Goal: Information Seeking & Learning: Learn about a topic

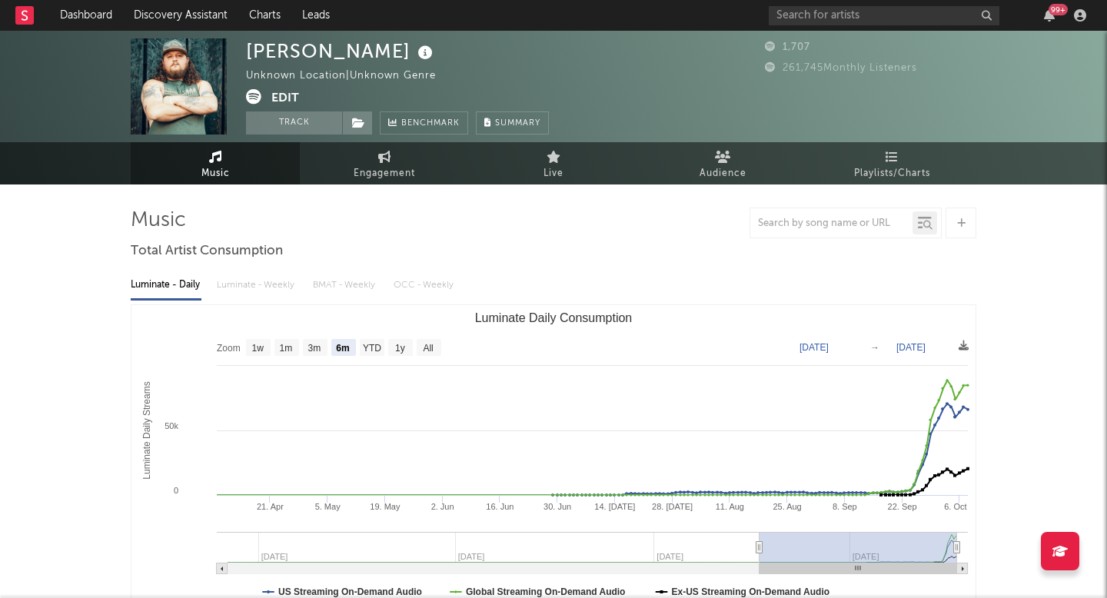
select select "6m"
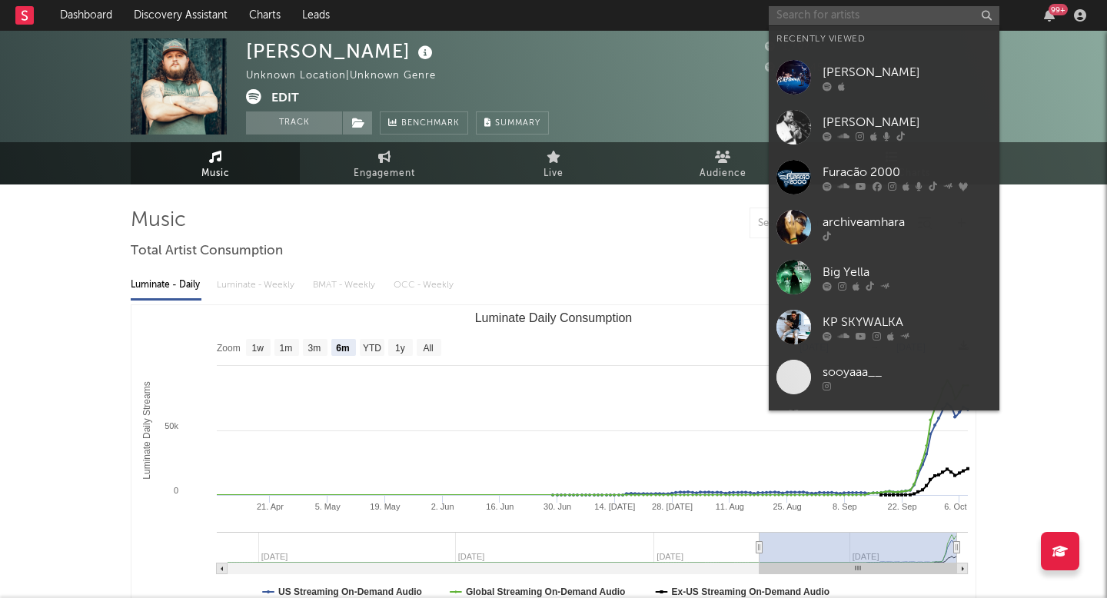
click at [843, 15] on input "text" at bounding box center [883, 15] width 231 height 19
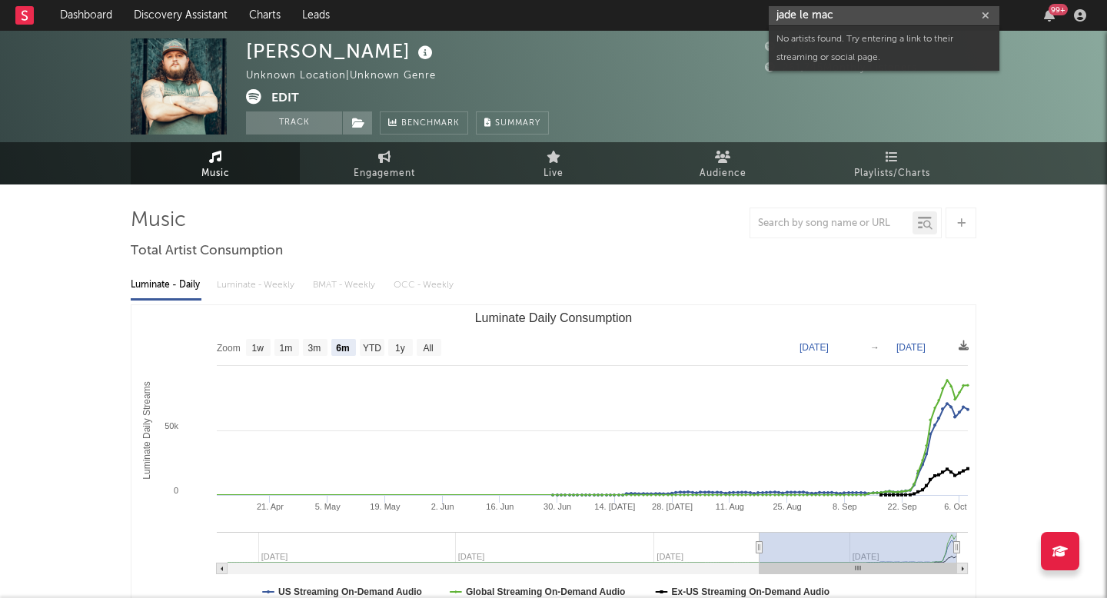
click at [811, 15] on input "jade le mac" at bounding box center [883, 15] width 231 height 19
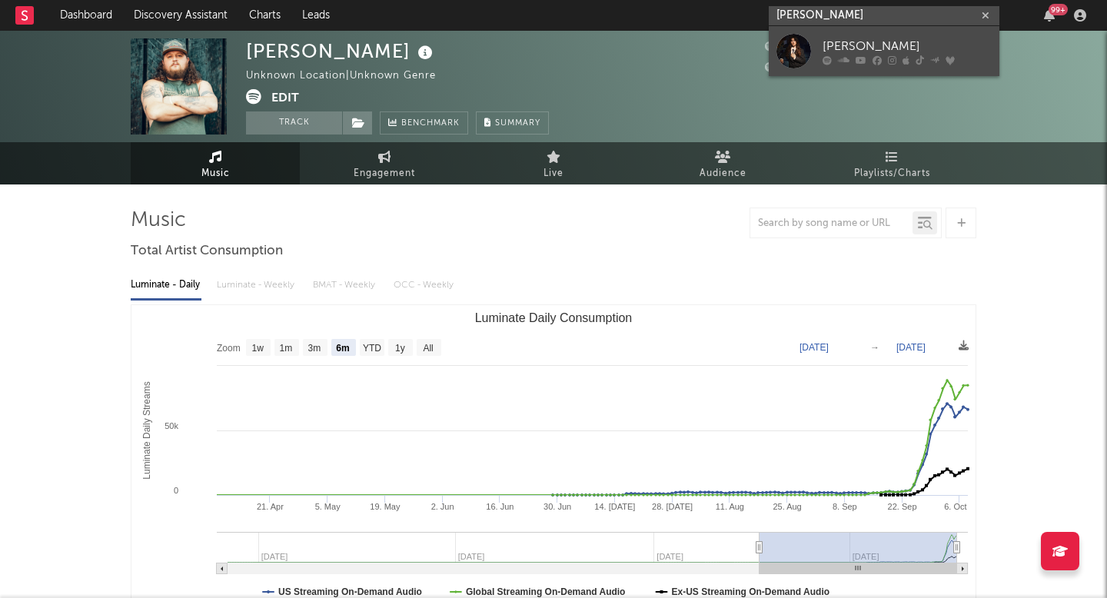
type input "[PERSON_NAME]"
click at [851, 41] on div "[PERSON_NAME]" at bounding box center [906, 46] width 169 height 18
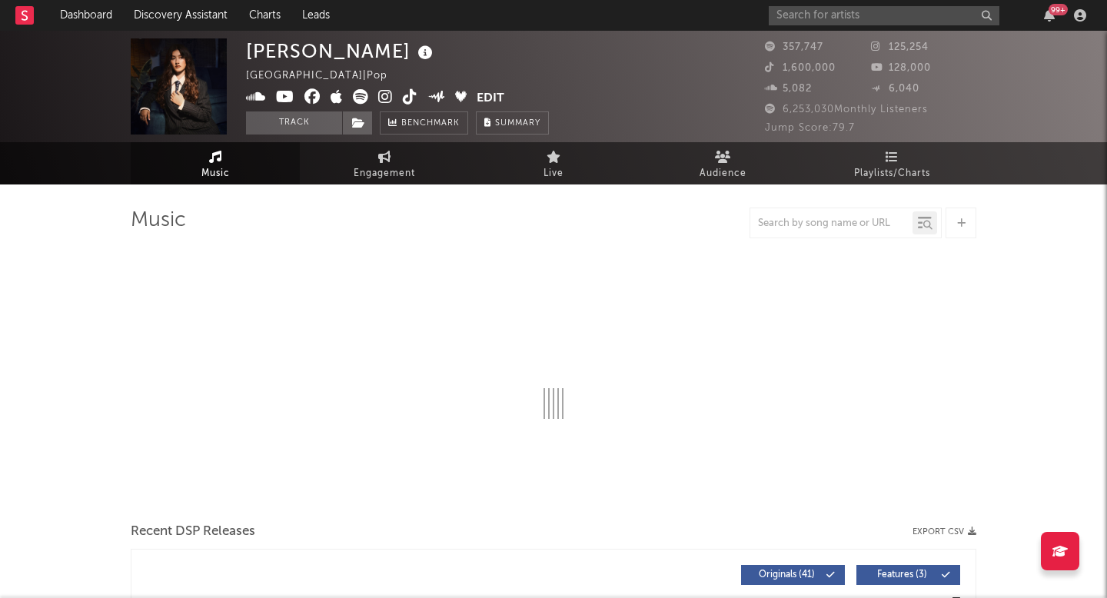
select select "6m"
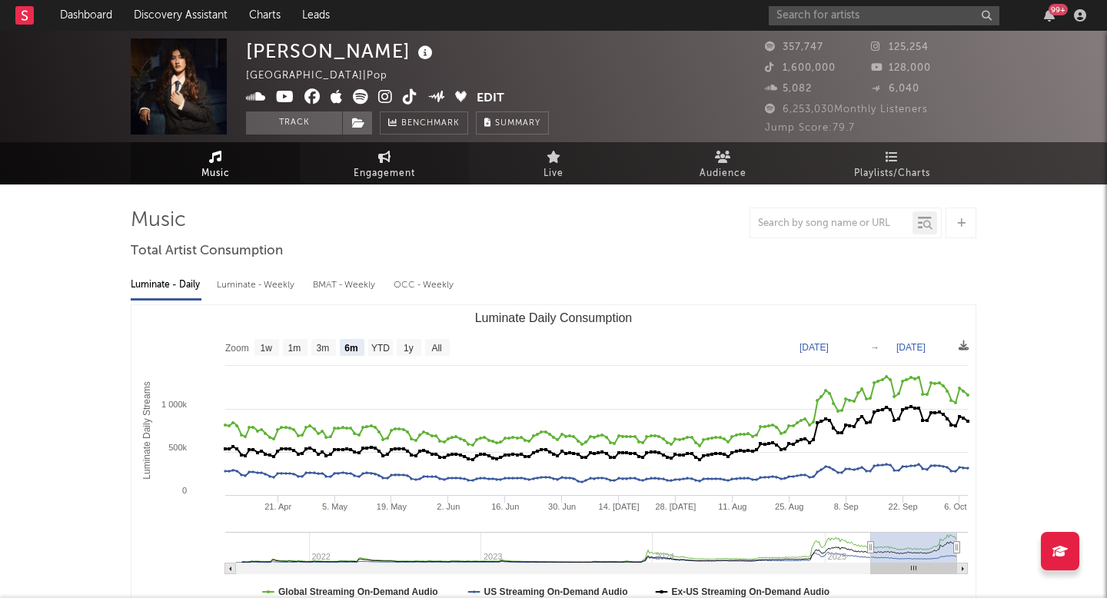
click at [389, 168] on span "Engagement" at bounding box center [383, 173] width 61 height 18
select select "1w"
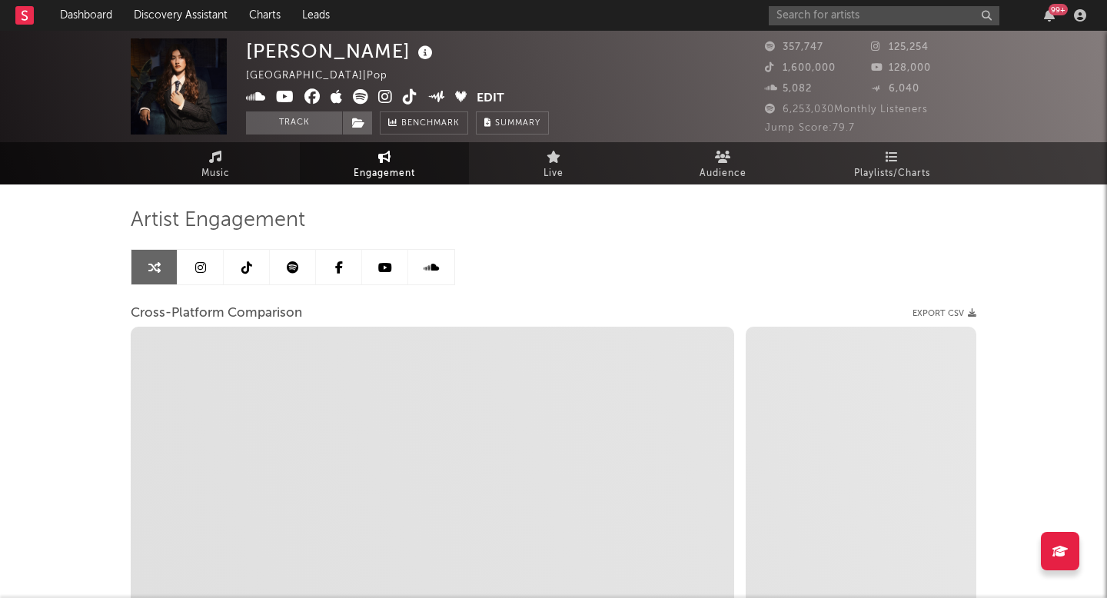
click at [207, 265] on link at bounding box center [201, 267] width 46 height 35
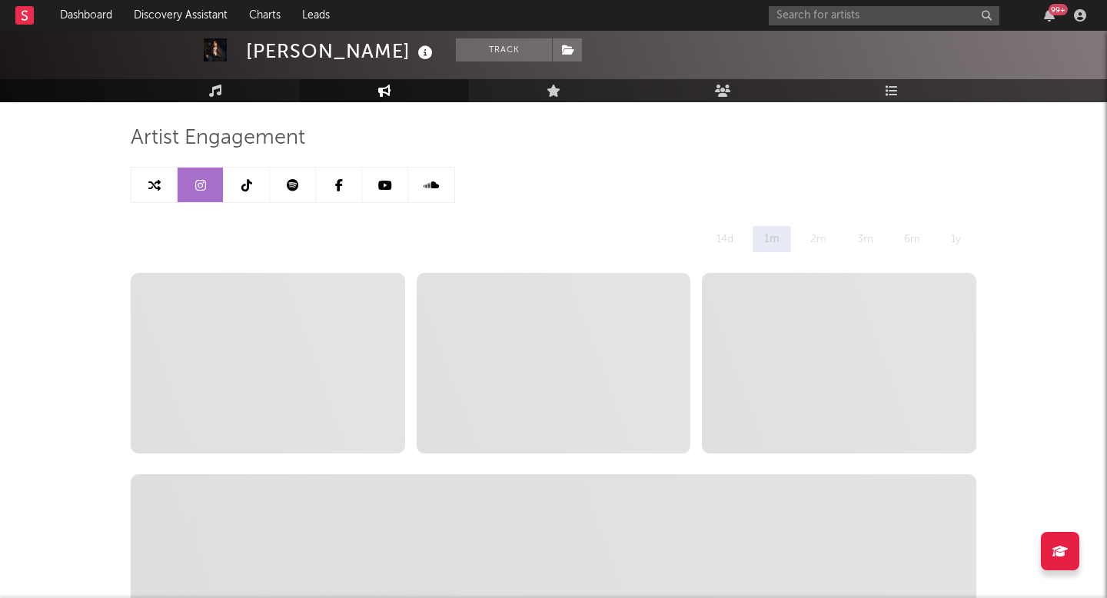
select select "6m"
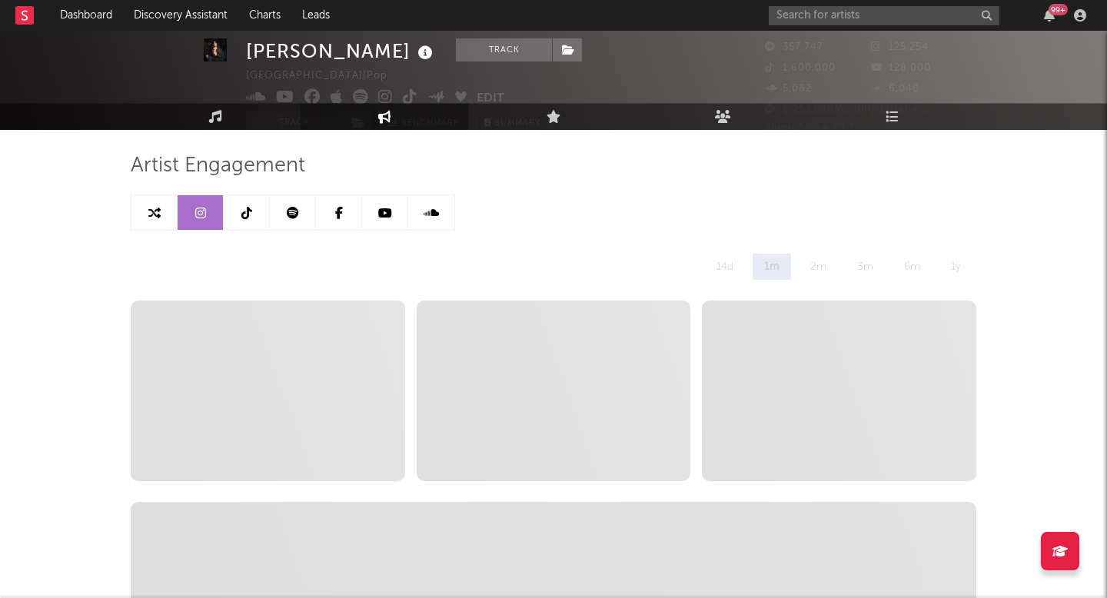
scroll to position [56, 0]
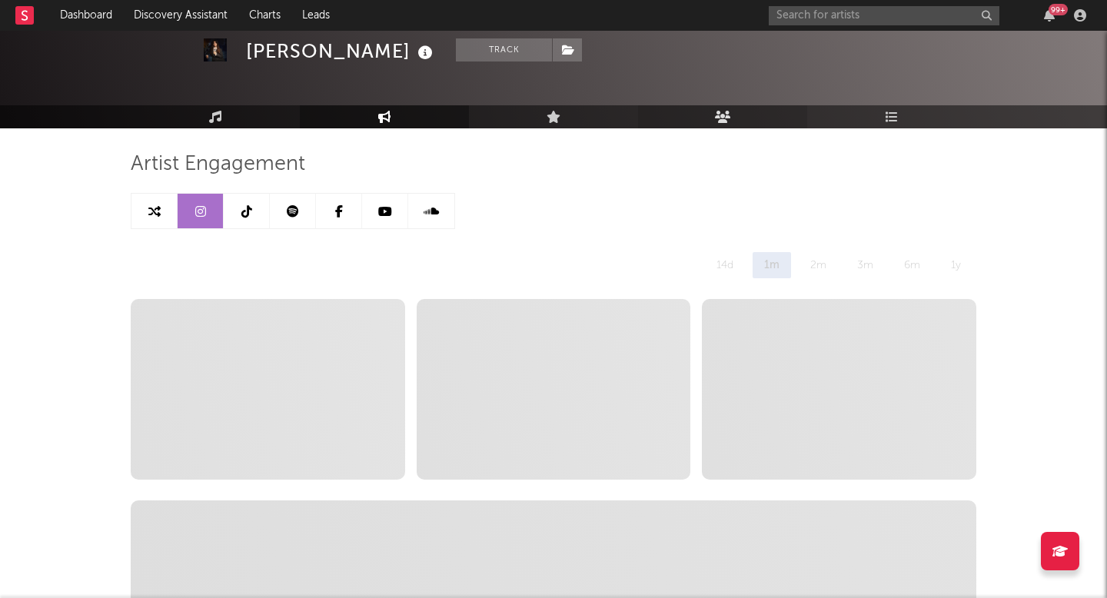
select select "1m"
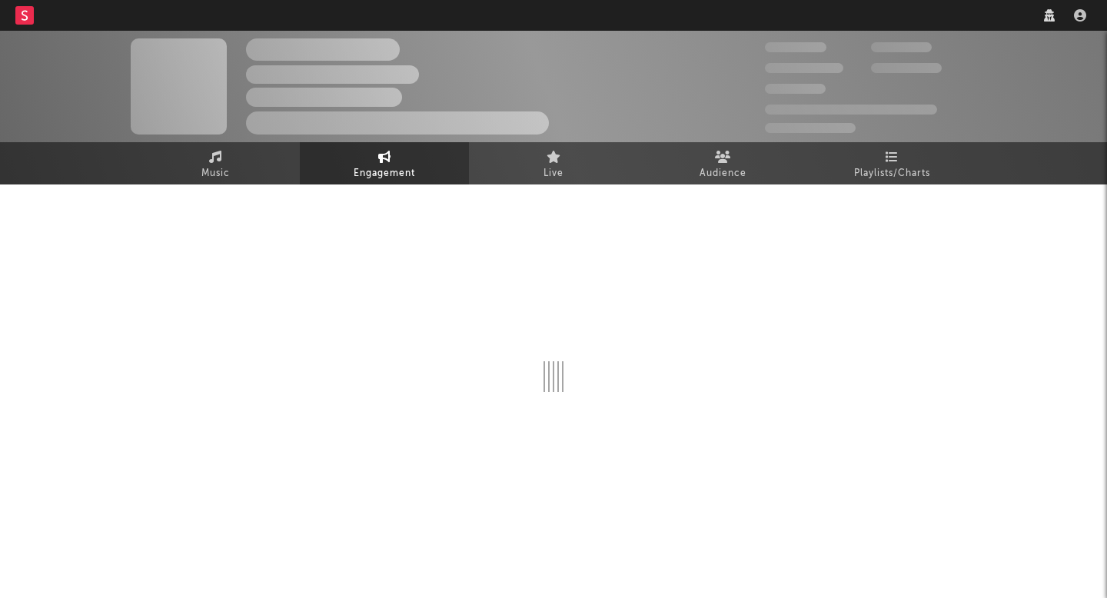
select select "1w"
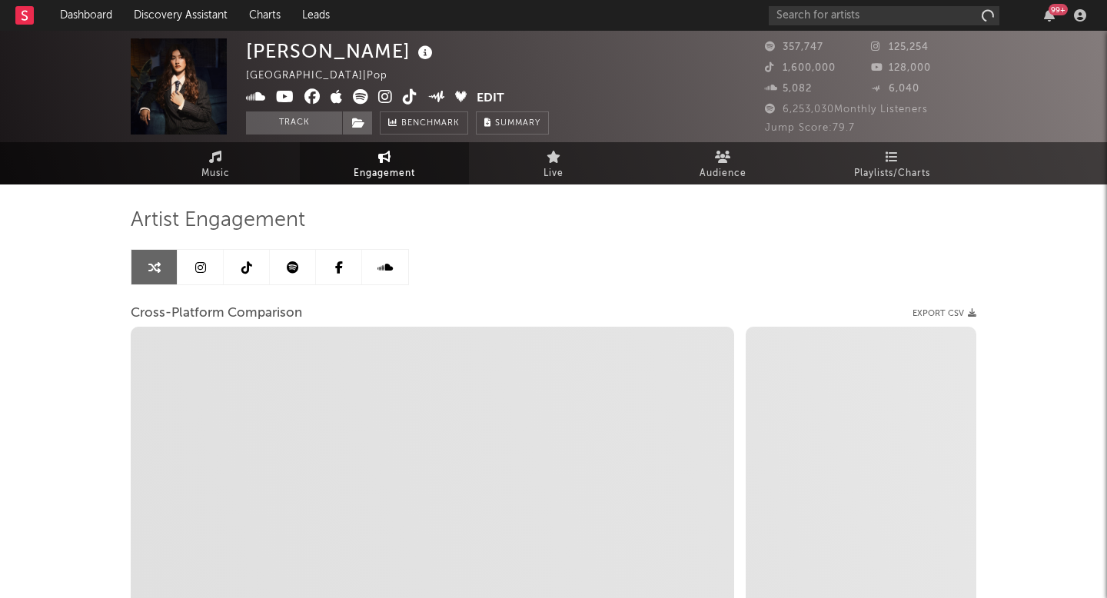
click at [198, 257] on link at bounding box center [201, 267] width 46 height 35
select select "6m"
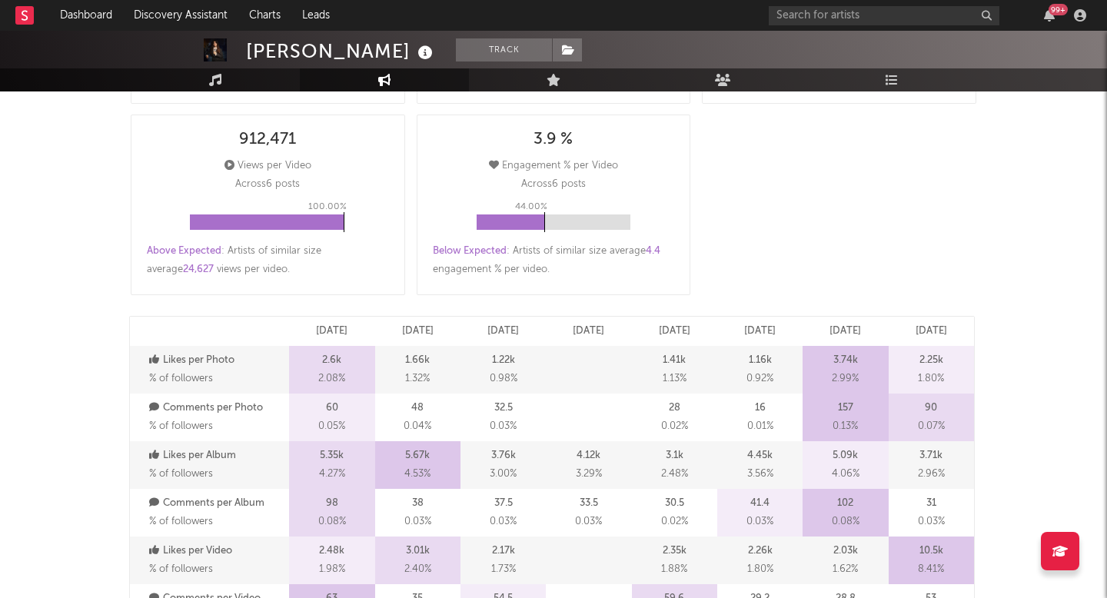
scroll to position [636, 0]
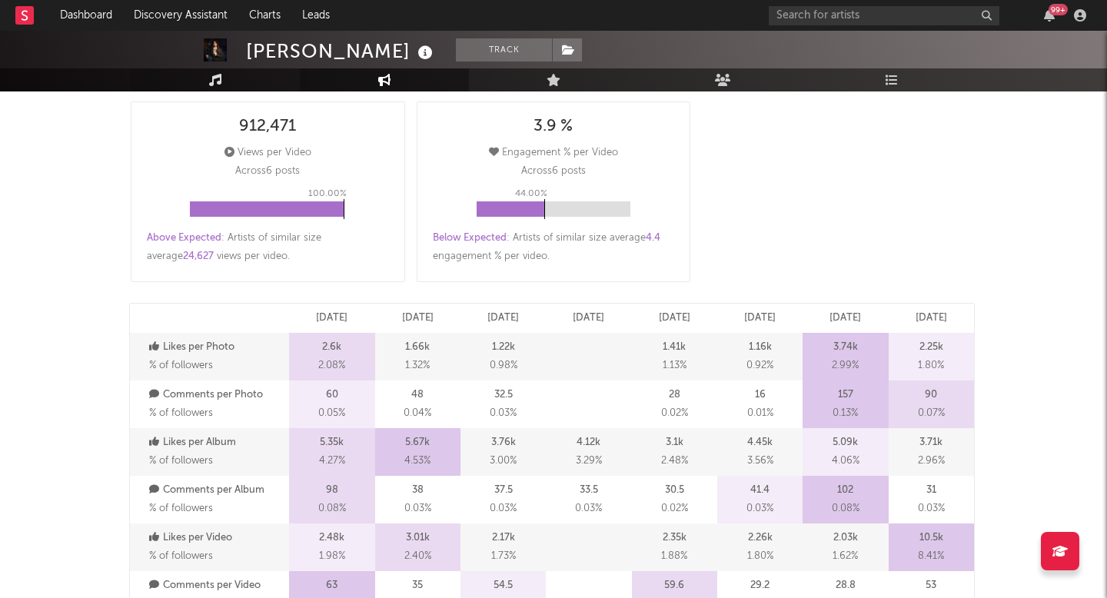
click at [232, 86] on link "Music" at bounding box center [215, 79] width 169 height 23
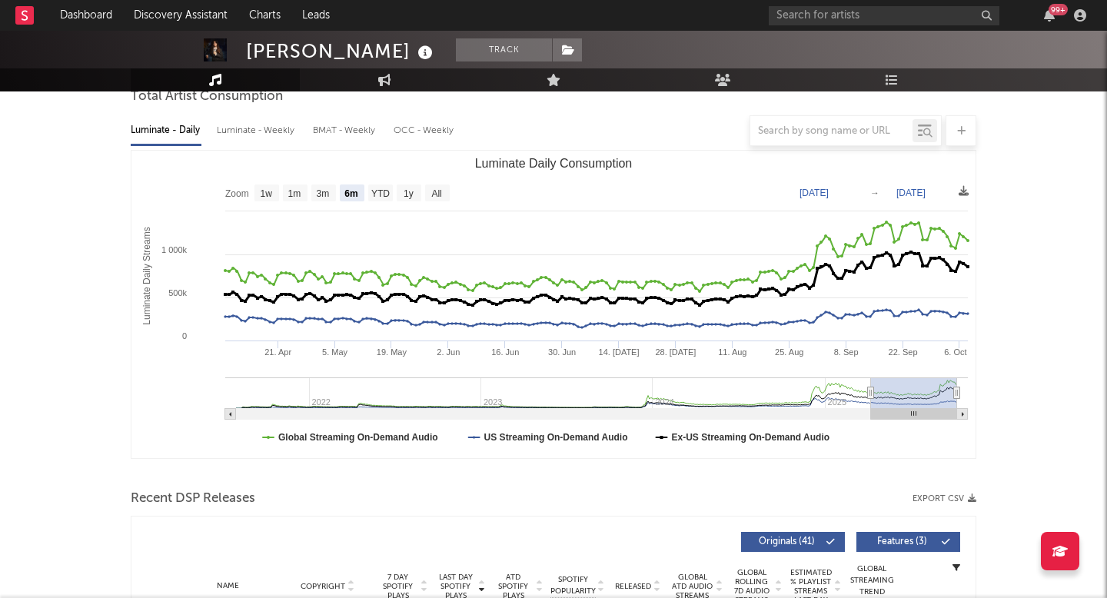
scroll to position [155, 0]
click at [438, 187] on text "All" at bounding box center [436, 192] width 10 height 11
select select "All"
type input "2021-07-29"
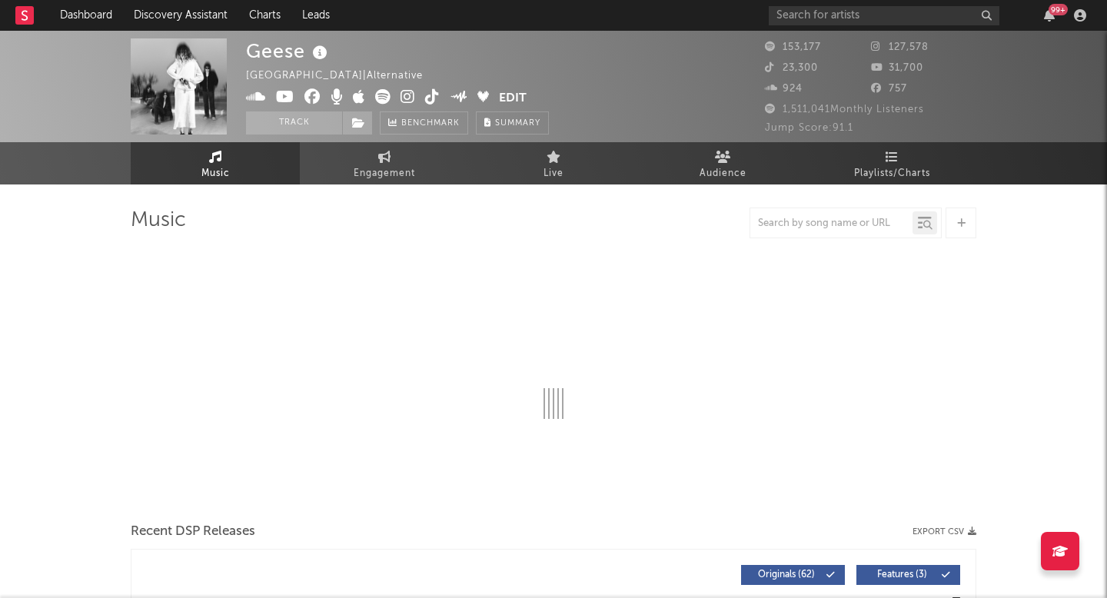
select select "6m"
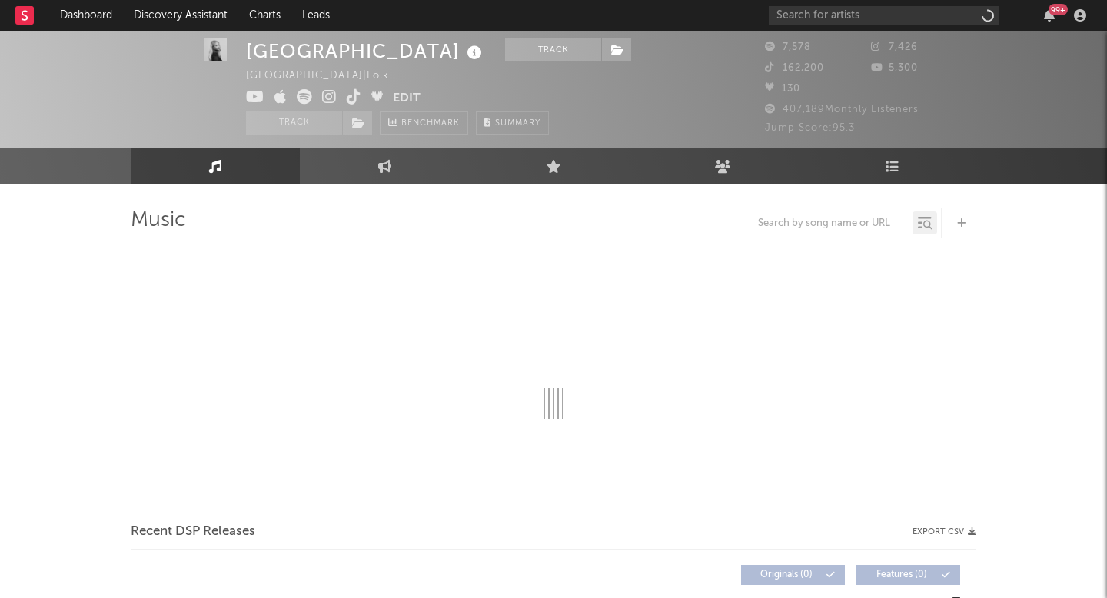
scroll to position [17, 0]
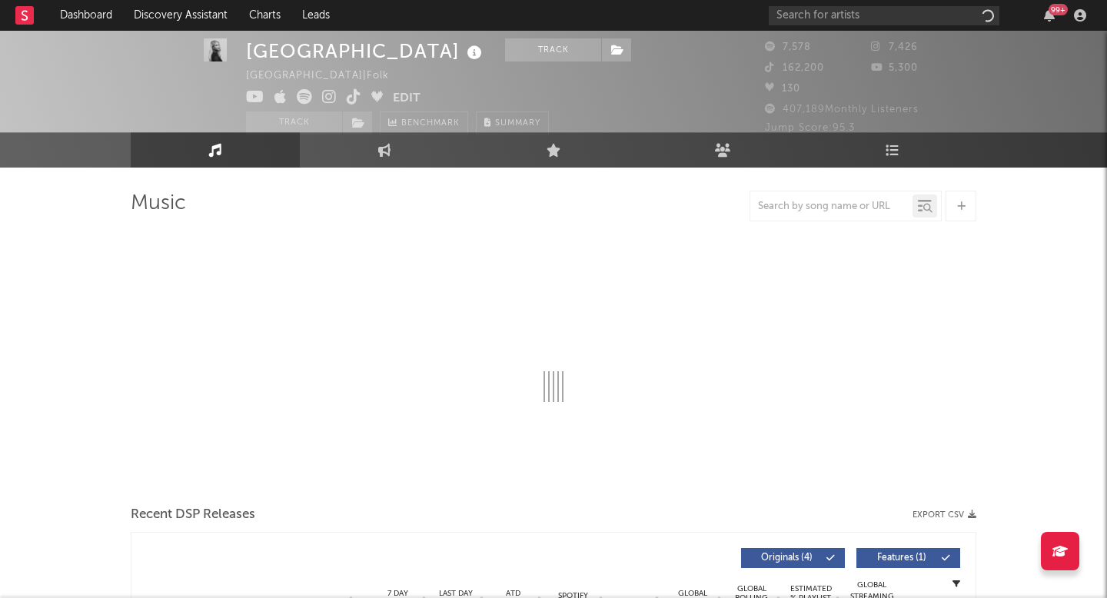
select select "6m"
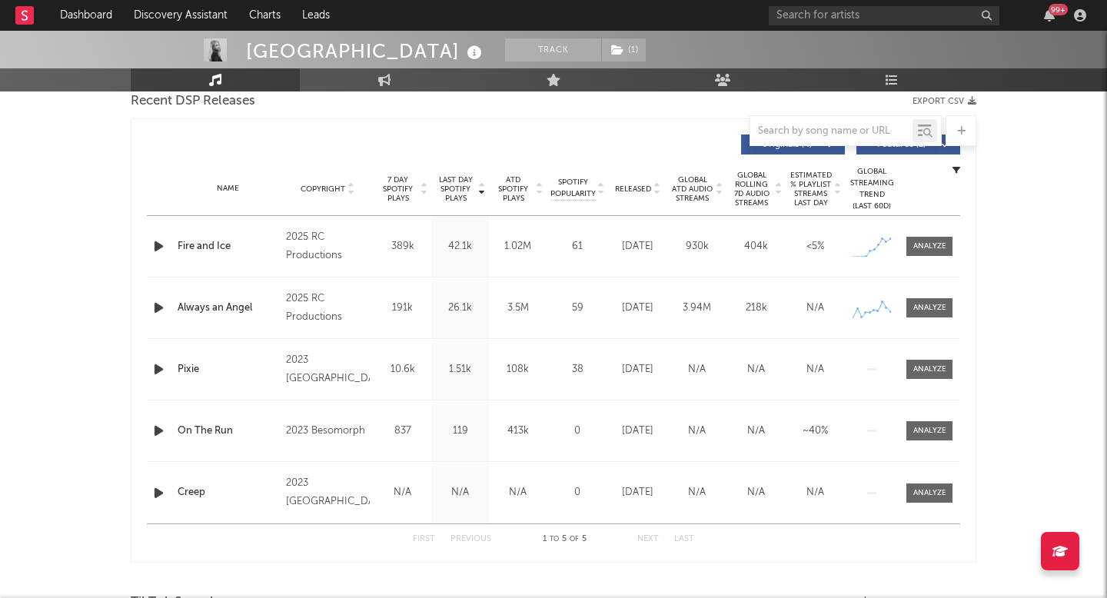
scroll to position [0, 0]
